Goal: Find contact information: Find contact information

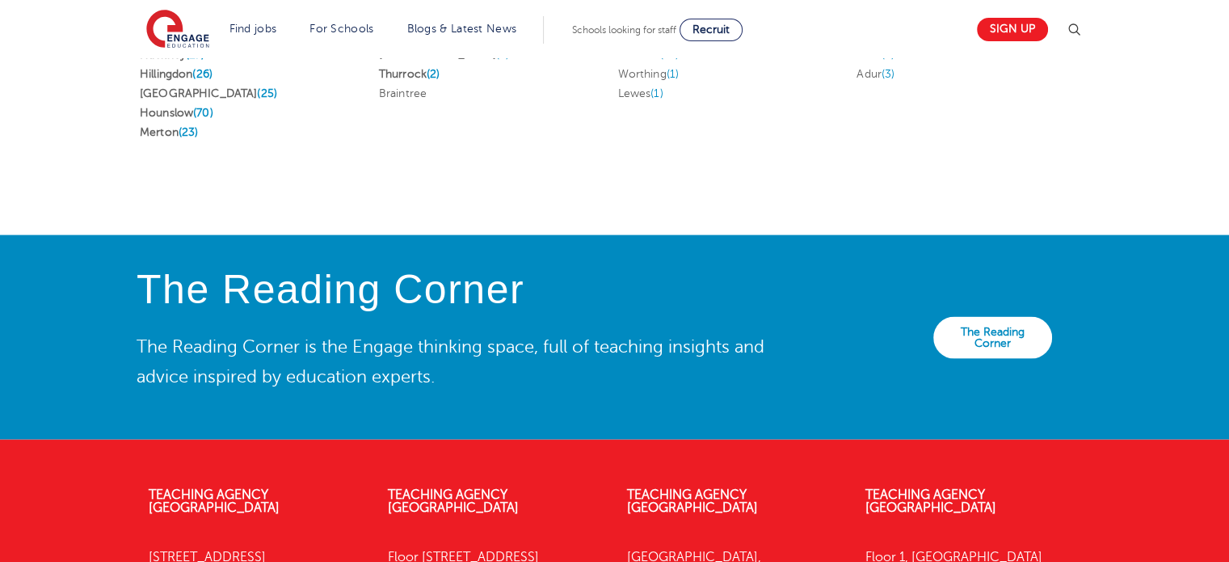
scroll to position [3715, 0]
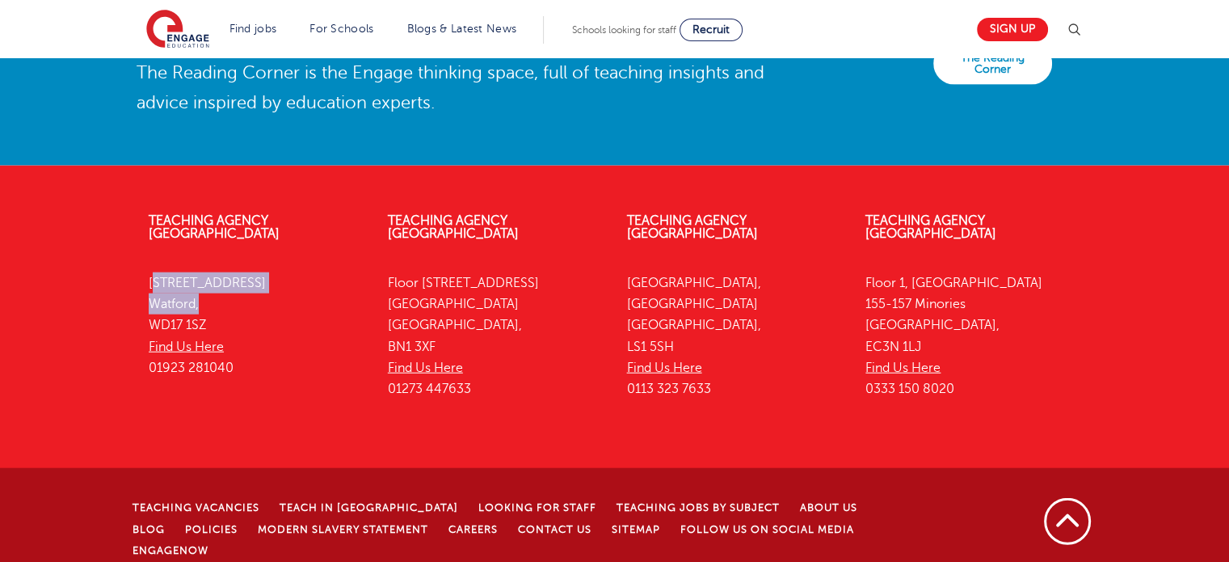
drag, startPoint x: 146, startPoint y: 265, endPoint x: 235, endPoint y: 287, distance: 91.5
click at [235, 287] on div "Teaching Agency [GEOGRAPHIC_DATA][STREET_ADDRESS] Find Us Here 01923 281040" at bounding box center [256, 298] width 239 height 217
copy p "[STREET_ADDRESS],"
drag, startPoint x: 138, startPoint y: 310, endPoint x: 262, endPoint y: 312, distance: 123.7
click at [262, 312] on div "Teaching Agency [GEOGRAPHIC_DATA][STREET_ADDRESS] Find Us Here 01923 281040" at bounding box center [256, 298] width 239 height 217
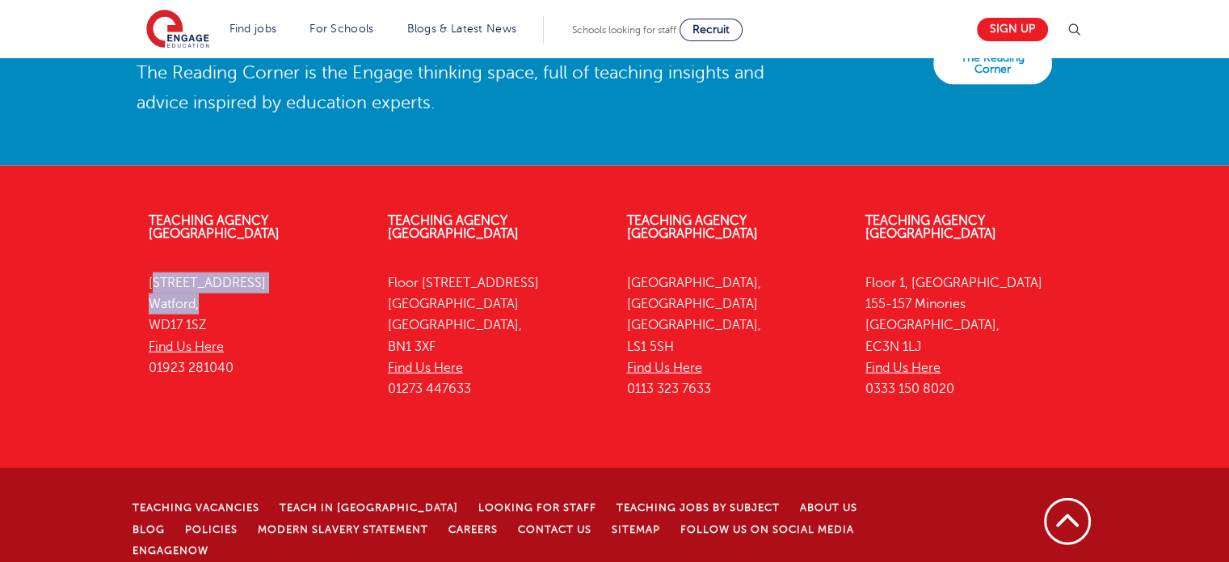
copy p "WD17 1SZ"
drag, startPoint x: 259, startPoint y: 343, endPoint x: 145, endPoint y: 355, distance: 115.4
click at [145, 355] on div "Teaching Agency [GEOGRAPHIC_DATA][STREET_ADDRESS] Find Us Here 01923 281040" at bounding box center [256, 298] width 239 height 217
copy p "01923 281040"
drag, startPoint x: 139, startPoint y: 255, endPoint x: 343, endPoint y: 262, distance: 204.6
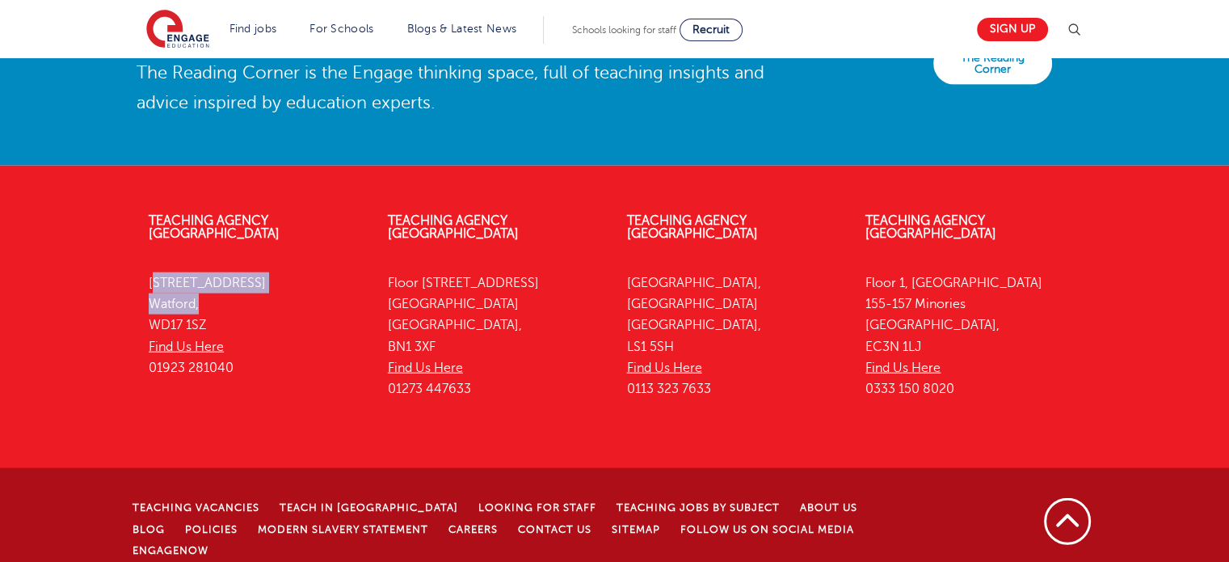
click at [343, 262] on div "Teaching Agency [GEOGRAPHIC_DATA][STREET_ADDRESS] Find Us Here 01923 281040" at bounding box center [256, 298] width 239 height 217
copy p "[STREET_ADDRESS]"
drag, startPoint x: 149, startPoint y: 312, endPoint x: 225, endPoint y: 314, distance: 76.8
click at [225, 314] on div "Teaching Agency [GEOGRAPHIC_DATA][STREET_ADDRESS] Find Us Here 01923 281040" at bounding box center [256, 298] width 239 height 217
copy p "WD17 1SZ"
